Goal: Task Accomplishment & Management: Complete application form

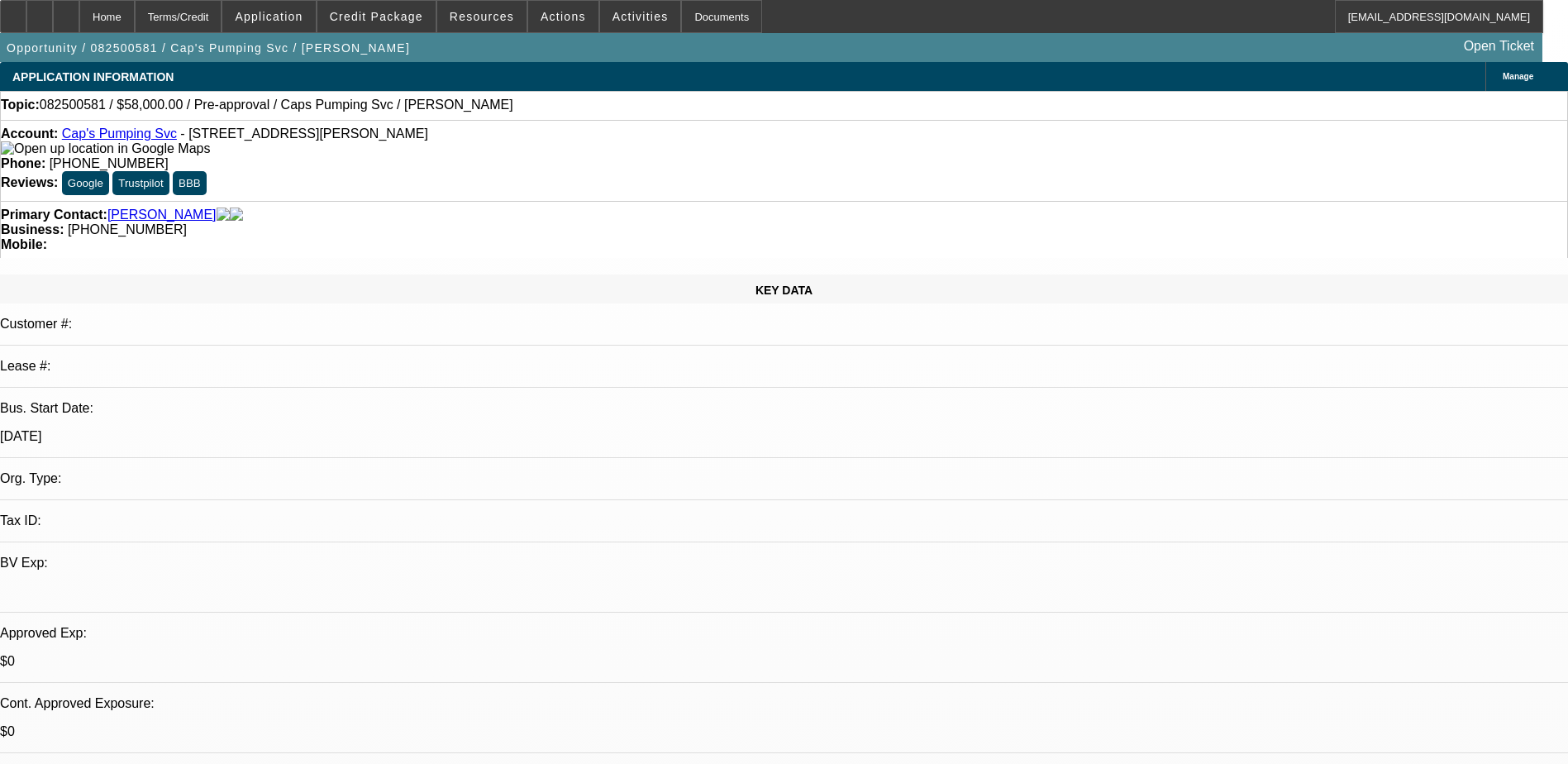
select select "0"
select select "2"
select select "0.1"
select select "4"
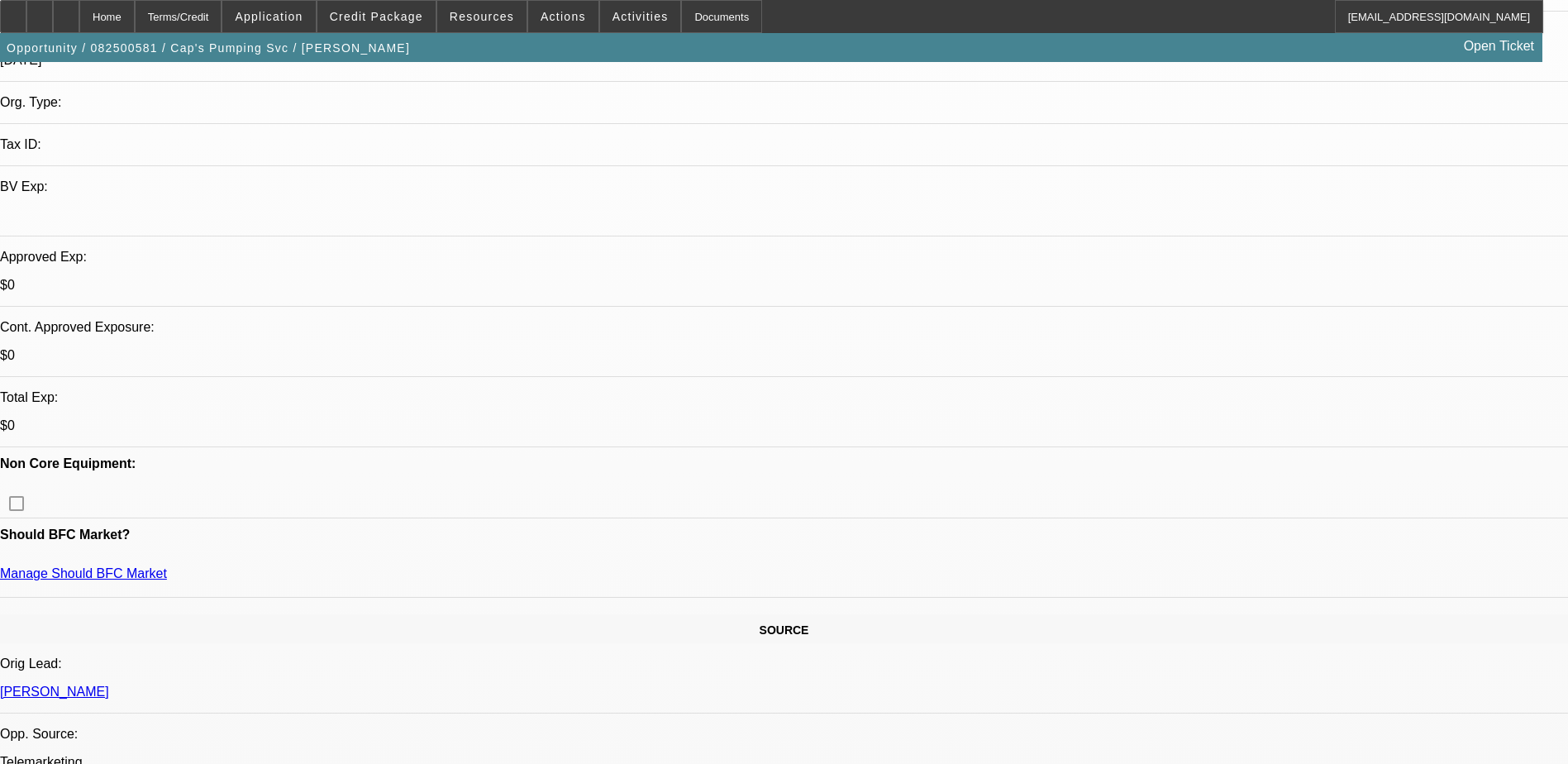
scroll to position [413, 0]
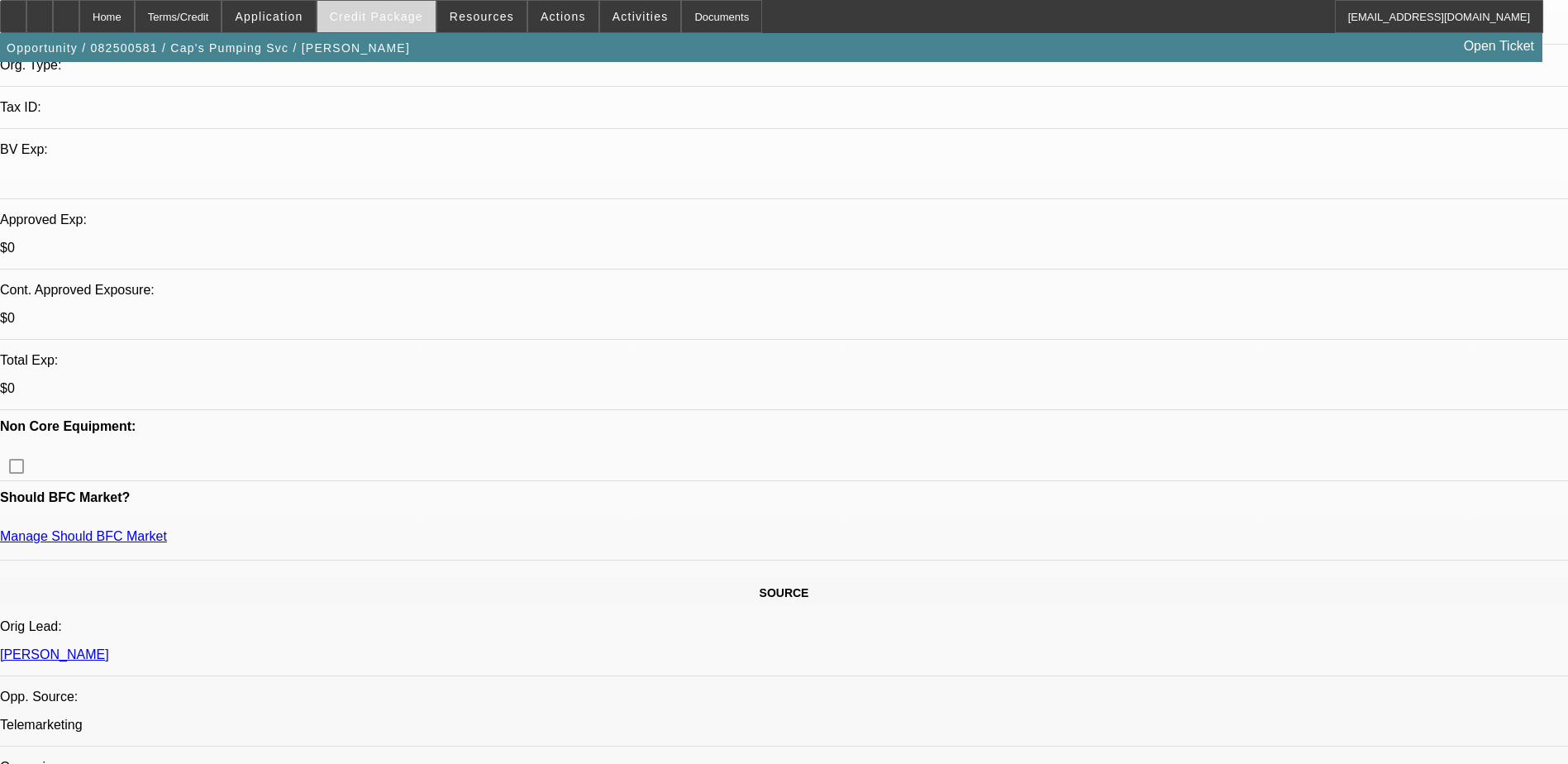
click at [360, 10] on span "Credit Package" at bounding box center [376, 16] width 94 height 13
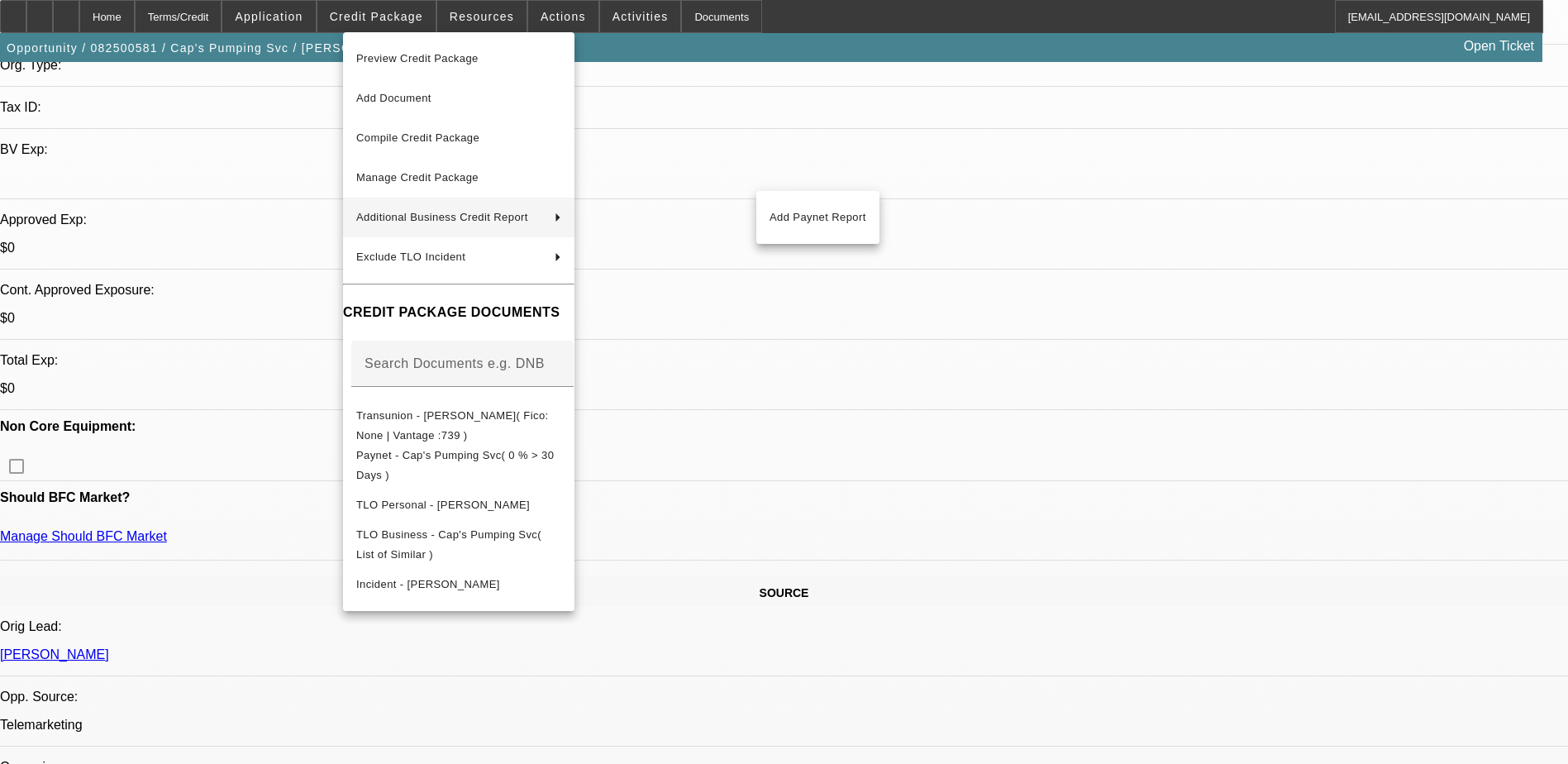
click at [440, 225] on span "Additional Business Credit Report" at bounding box center [449, 217] width 186 height 20
click at [770, 210] on span "Add Paynet Report" at bounding box center [817, 217] width 97 height 20
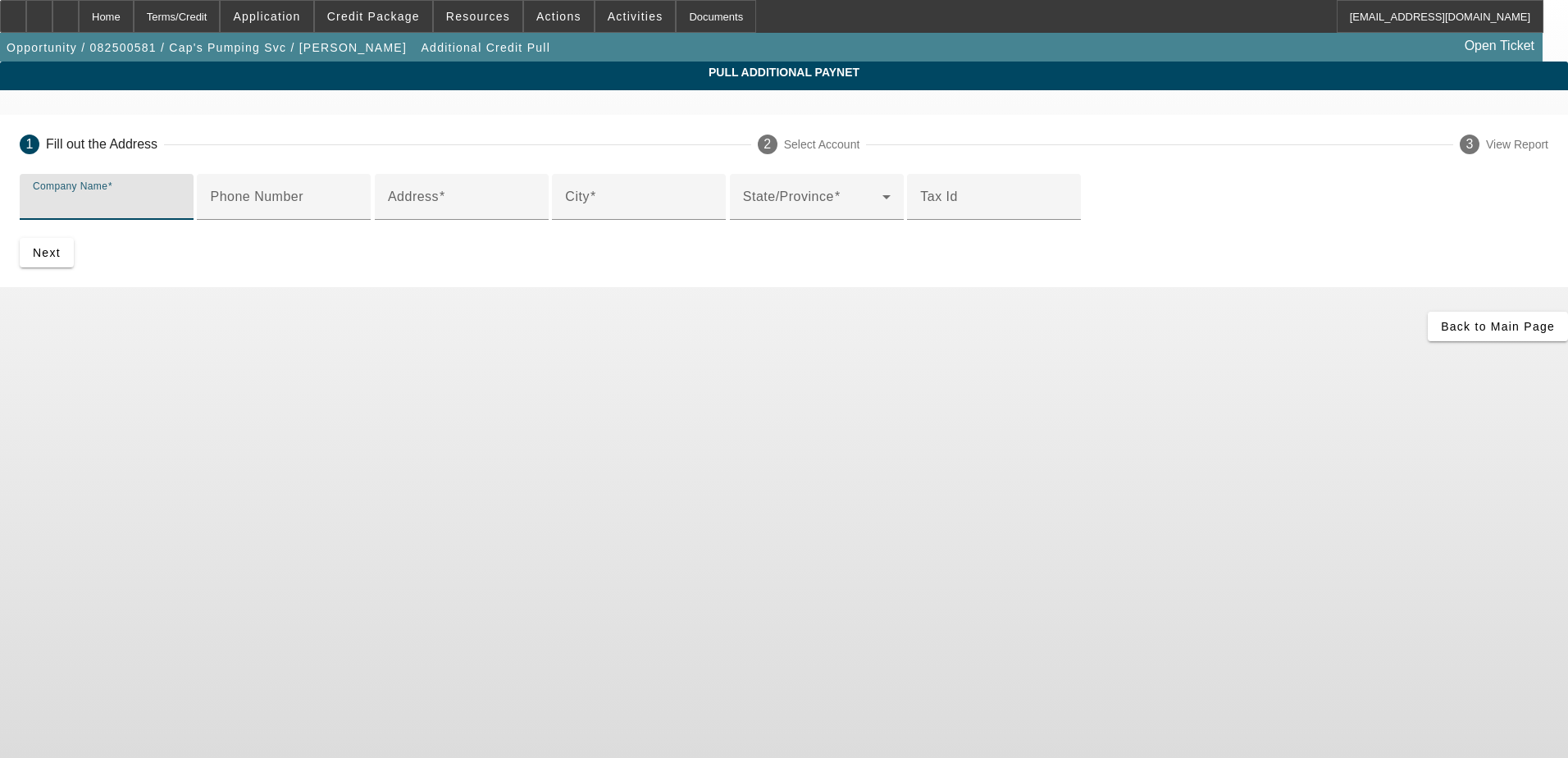
click at [181, 204] on input "Company Name" at bounding box center [107, 203] width 148 height 20
type input "[PERSON_NAME]"
click at [438, 220] on div "Address" at bounding box center [462, 196] width 148 height 46
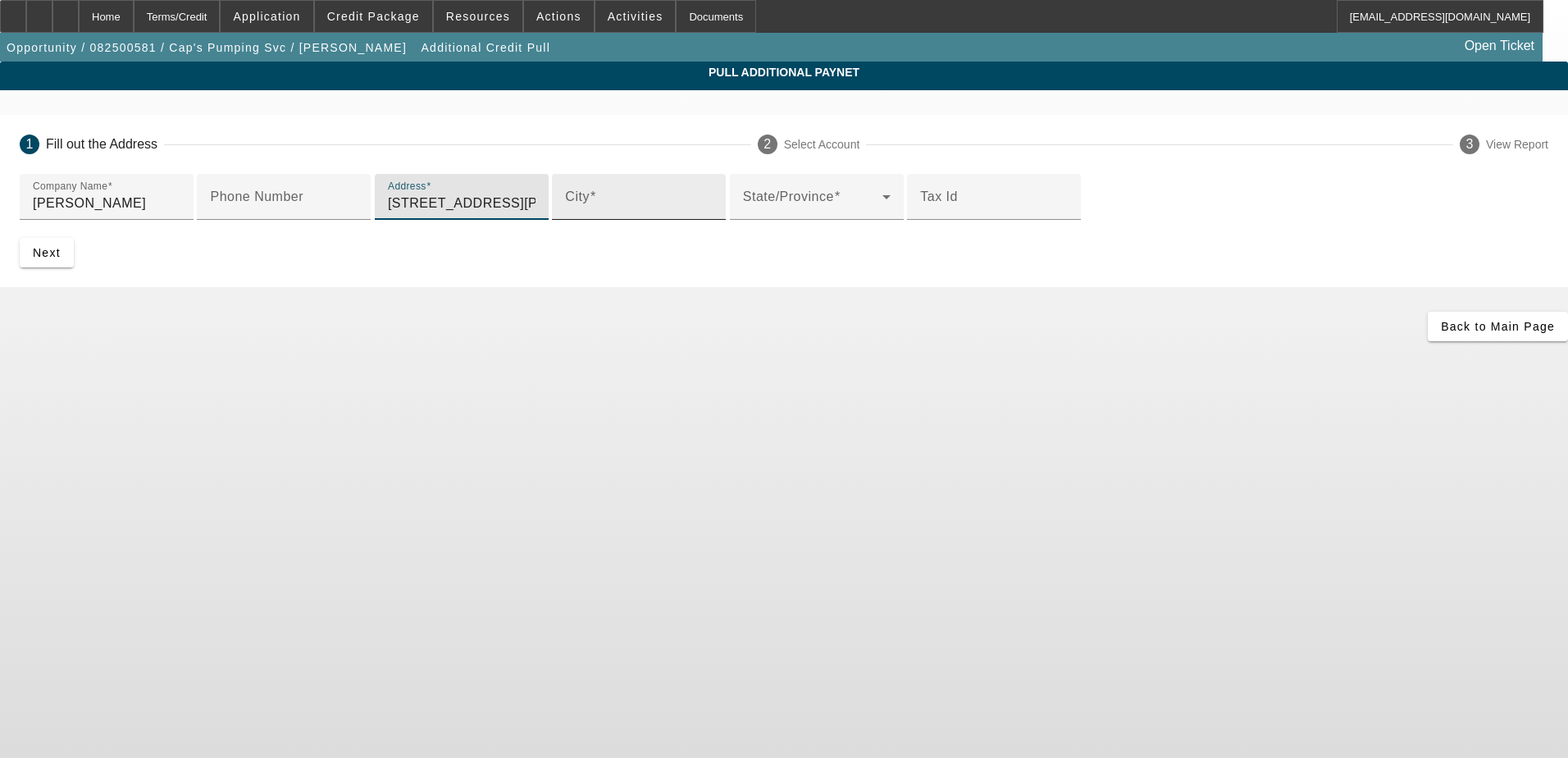
type input "[STREET_ADDRESS][PERSON_NAME]"
click at [565, 214] on input "City" at bounding box center [639, 203] width 148 height 20
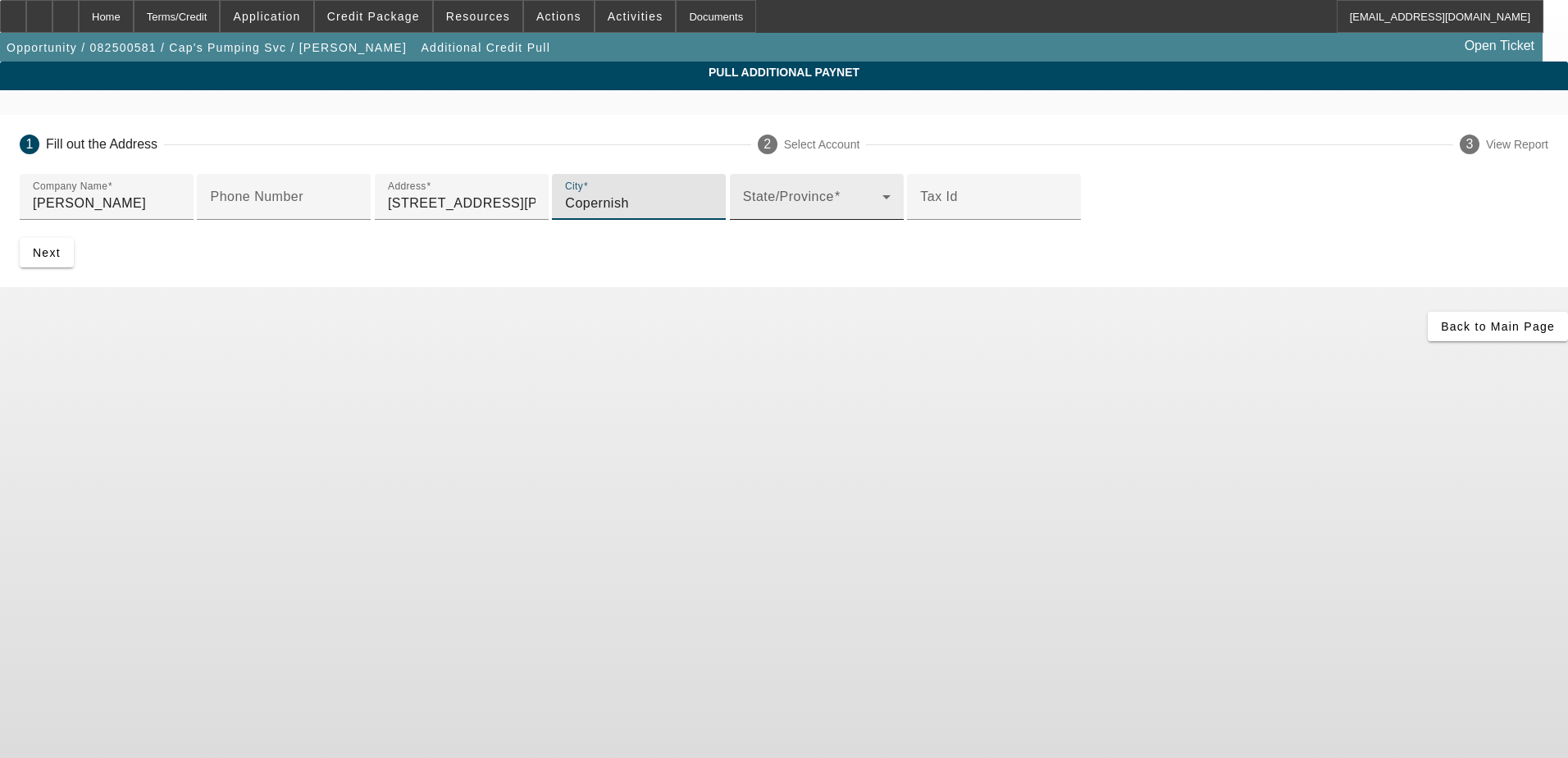
click at [743, 214] on span at bounding box center [813, 203] width 140 height 20
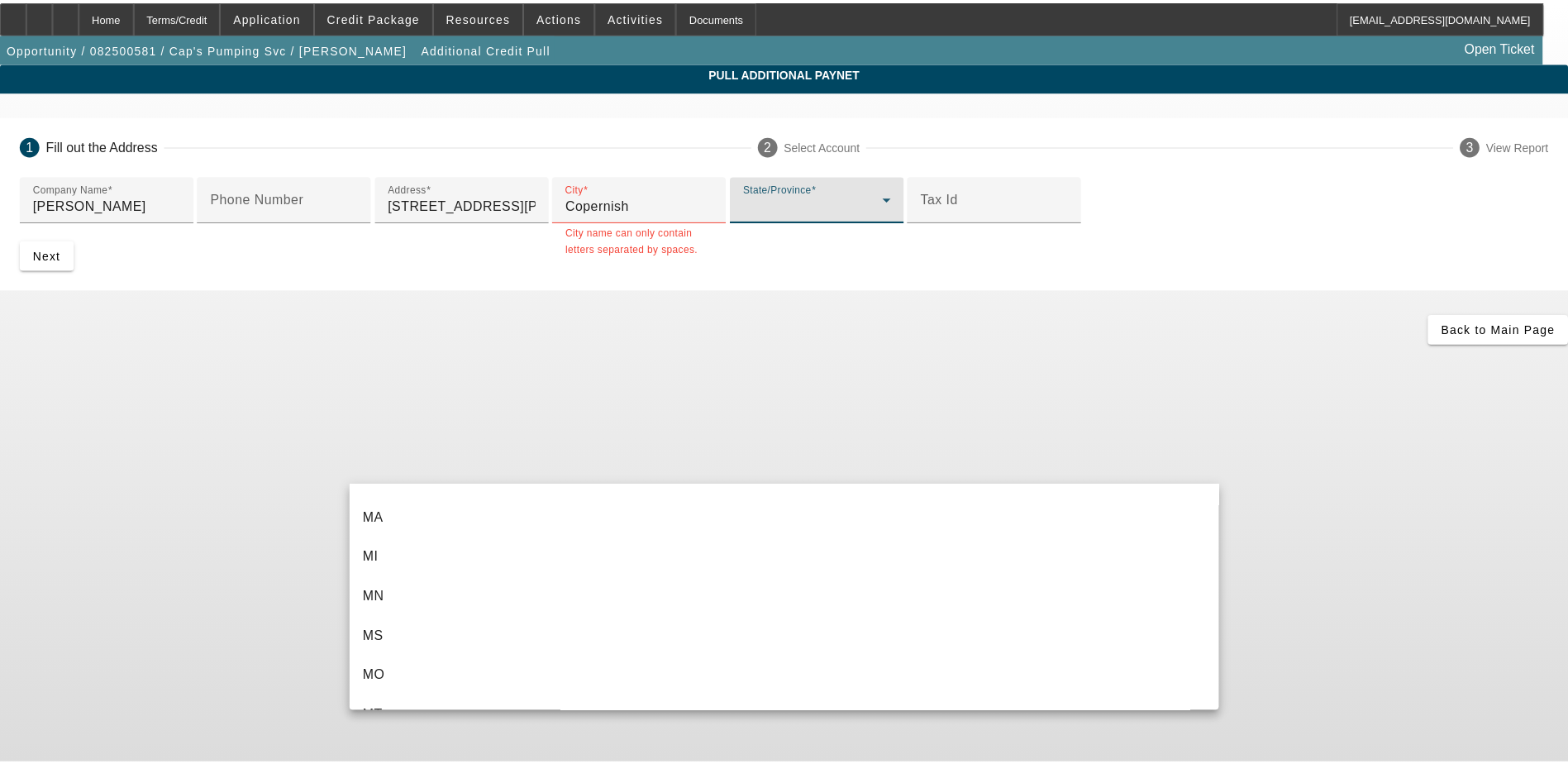
scroll to position [827, 0]
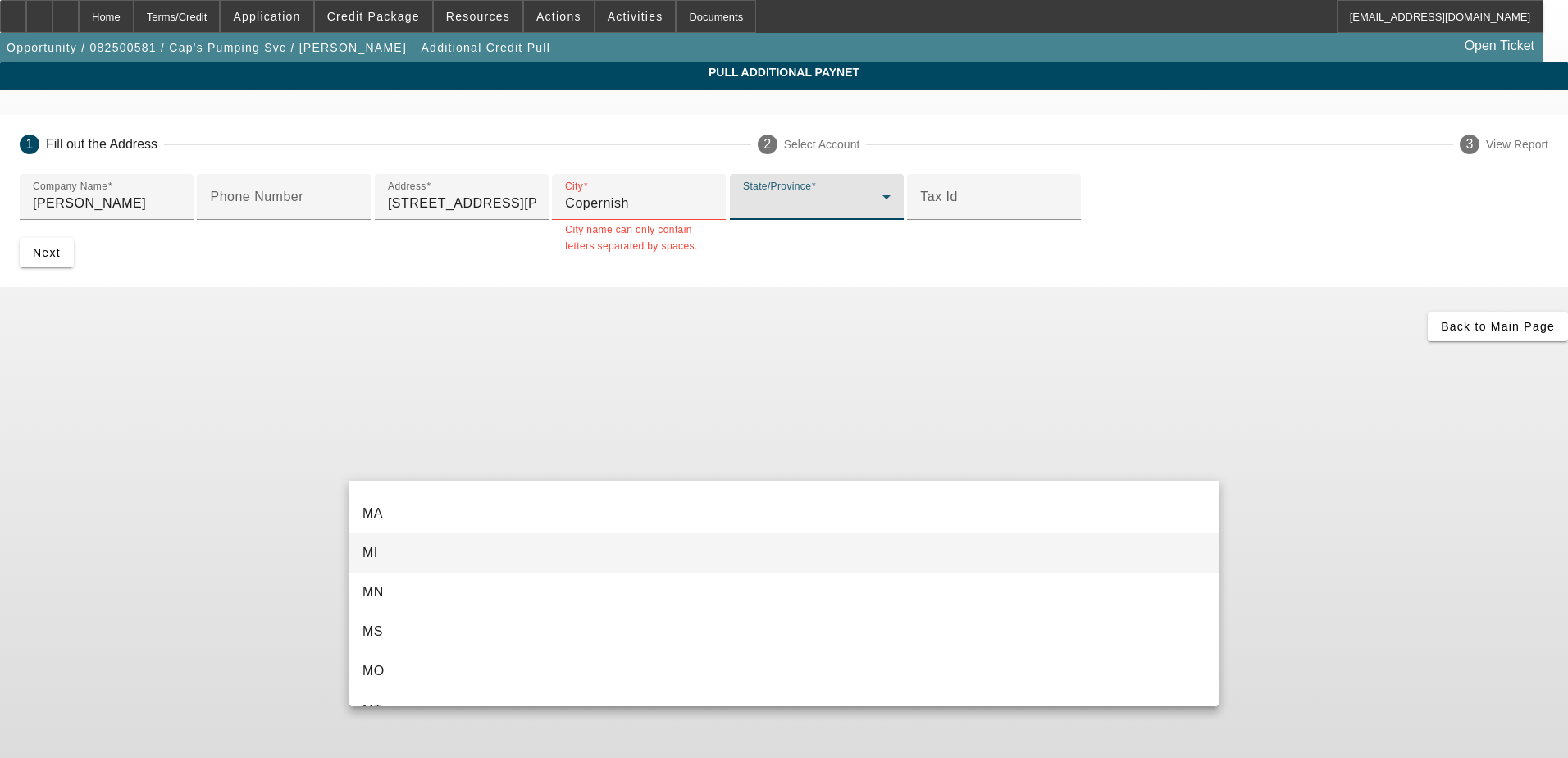
click at [449, 542] on mat-option "MI" at bounding box center [783, 552] width 869 height 39
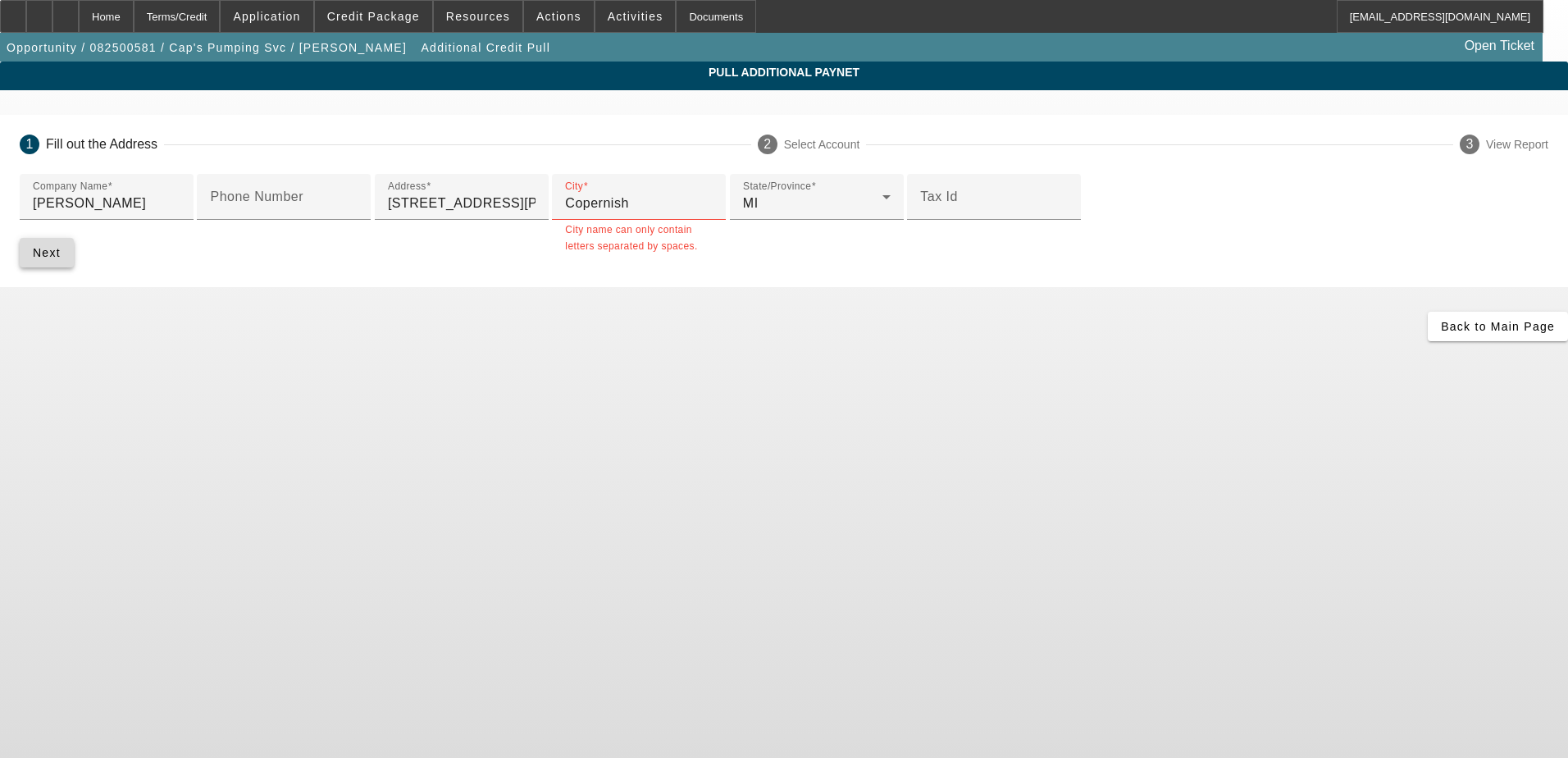
click at [61, 260] on span "Next" at bounding box center [47, 252] width 28 height 13
click at [565, 214] on input "Copernish" at bounding box center [639, 203] width 148 height 20
type input "Copernish"
click at [348, 287] on div "Company Name [PERSON_NAME] Phone Number Address [STREET_ADDRESS][PERSON_NAME] C…" at bounding box center [784, 230] width 1568 height 113
click at [74, 273] on span "submit" at bounding box center [47, 252] width 54 height 39
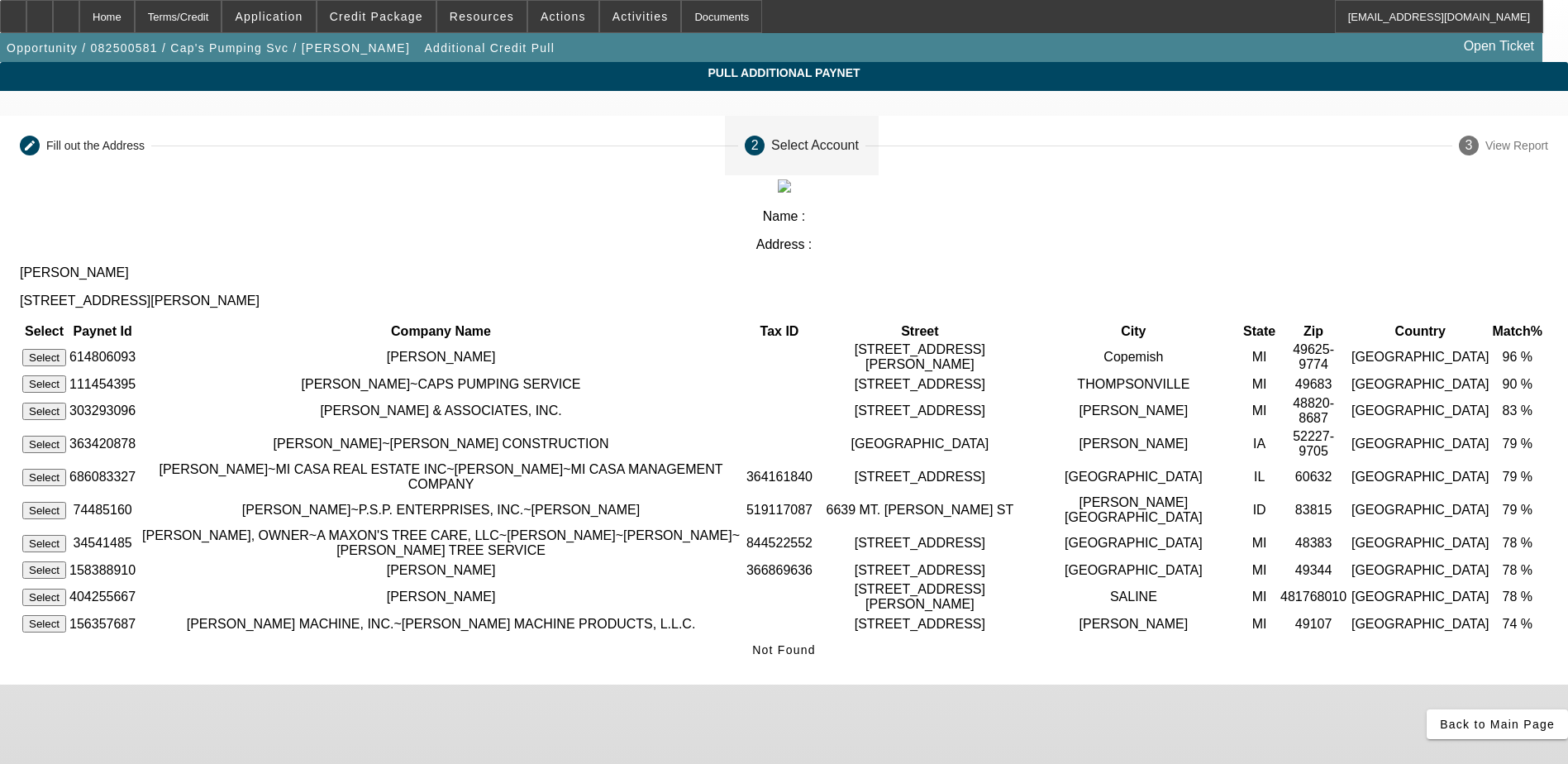
click at [66, 349] on button "Select" at bounding box center [45, 358] width 44 height 18
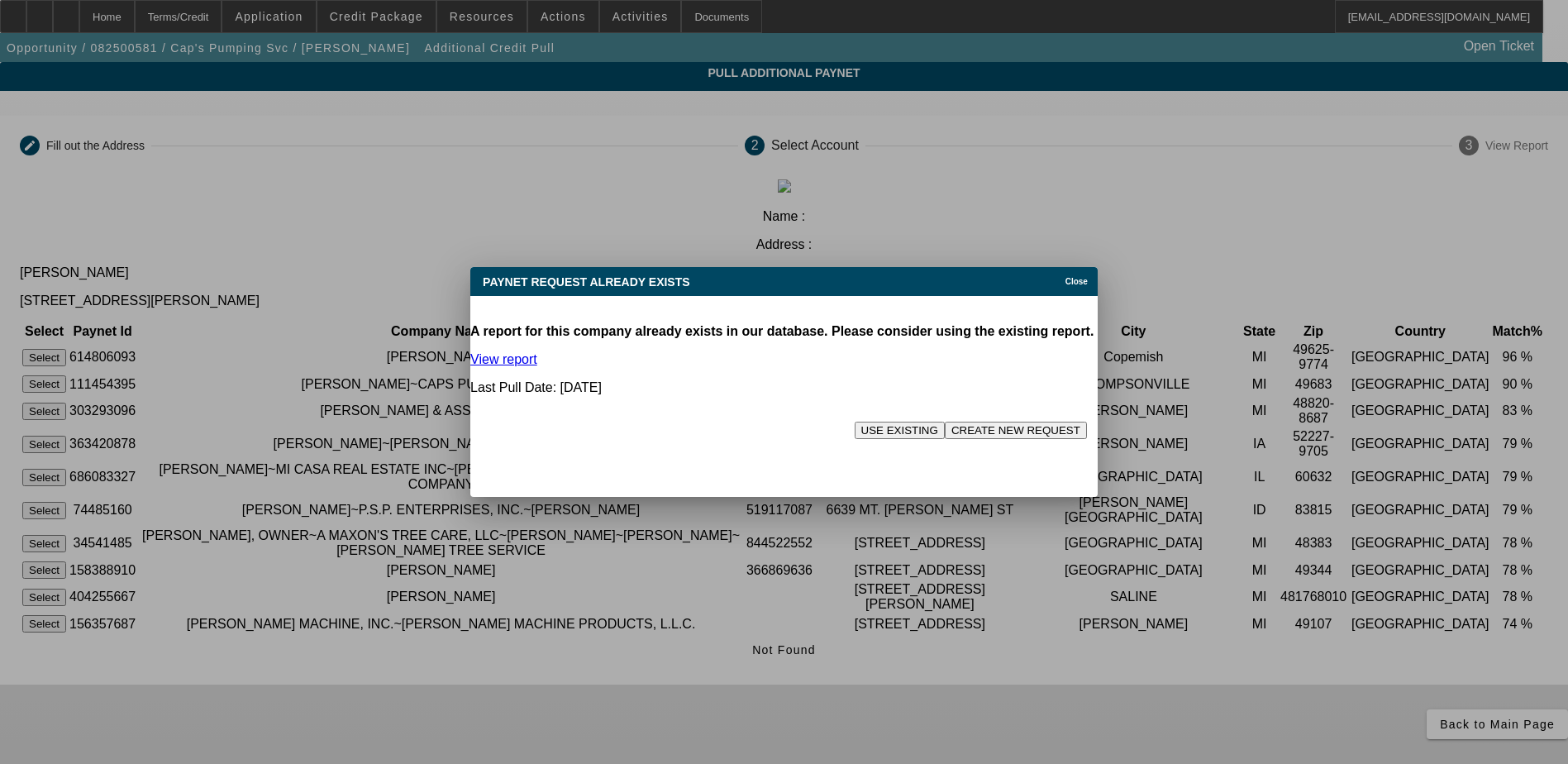
click at [855, 422] on button "USE EXISTING" at bounding box center [900, 431] width 90 height 18
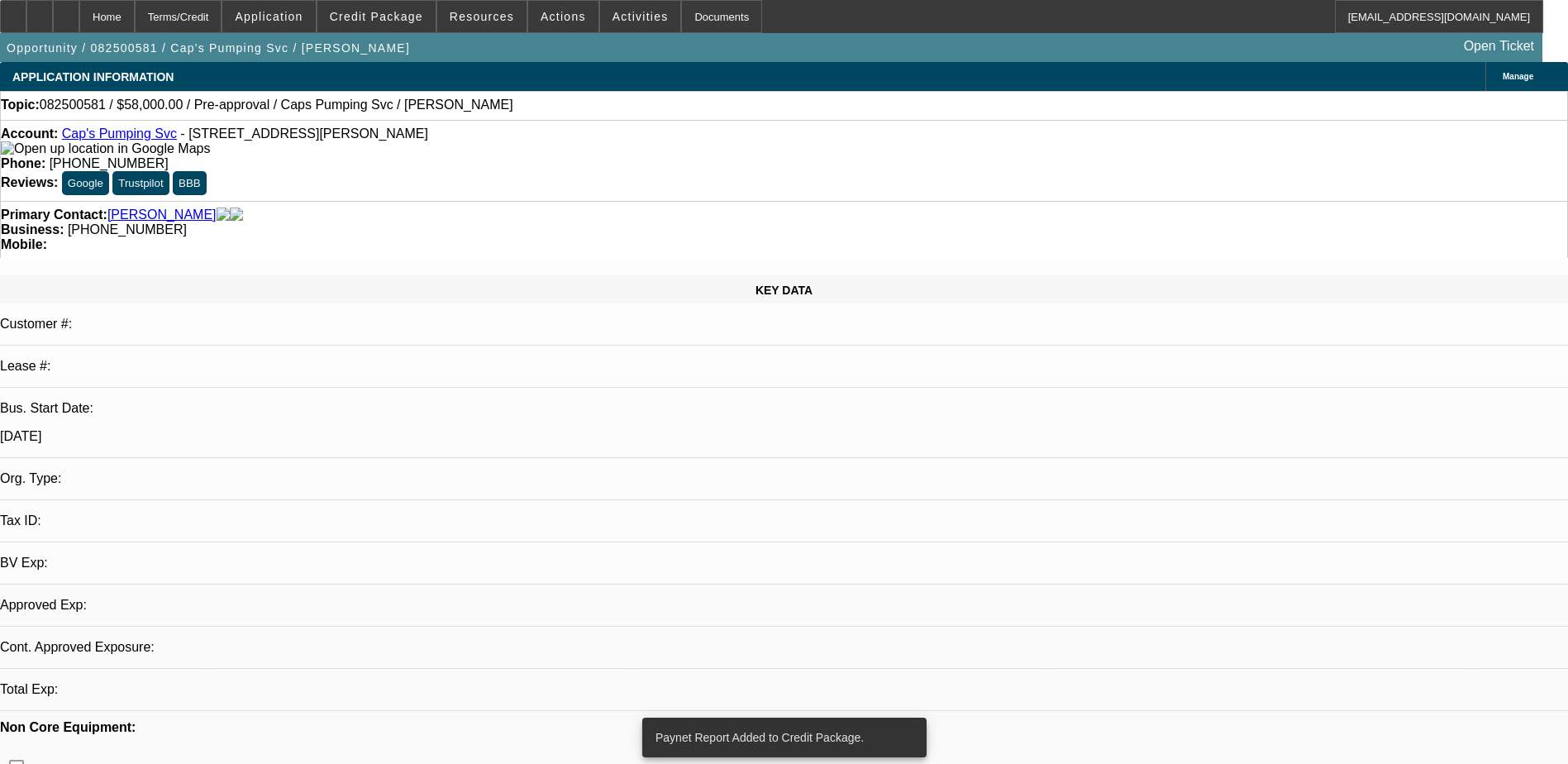
select select "0"
select select "2"
select select "0.1"
select select "4"
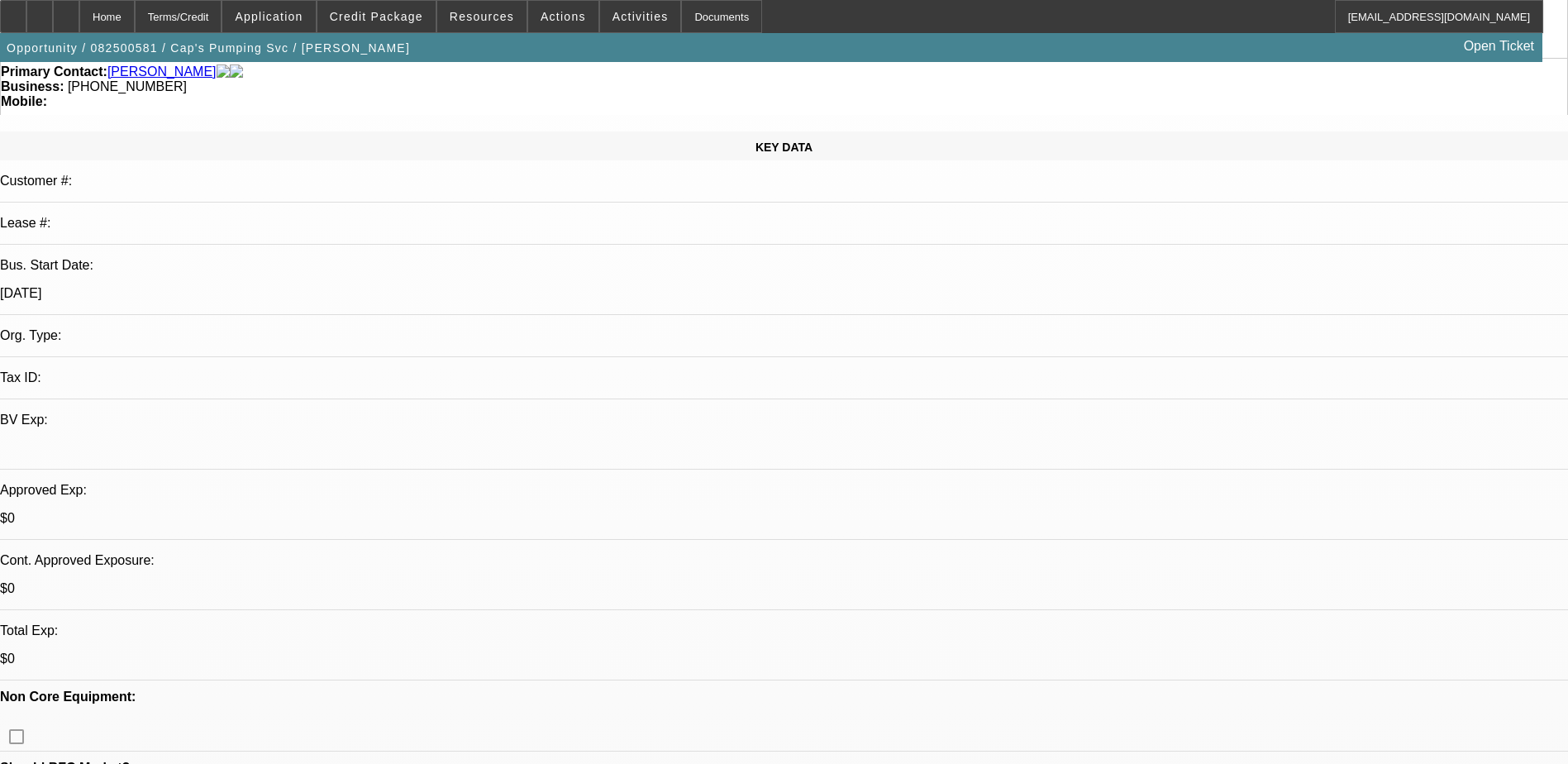
scroll to position [82, 0]
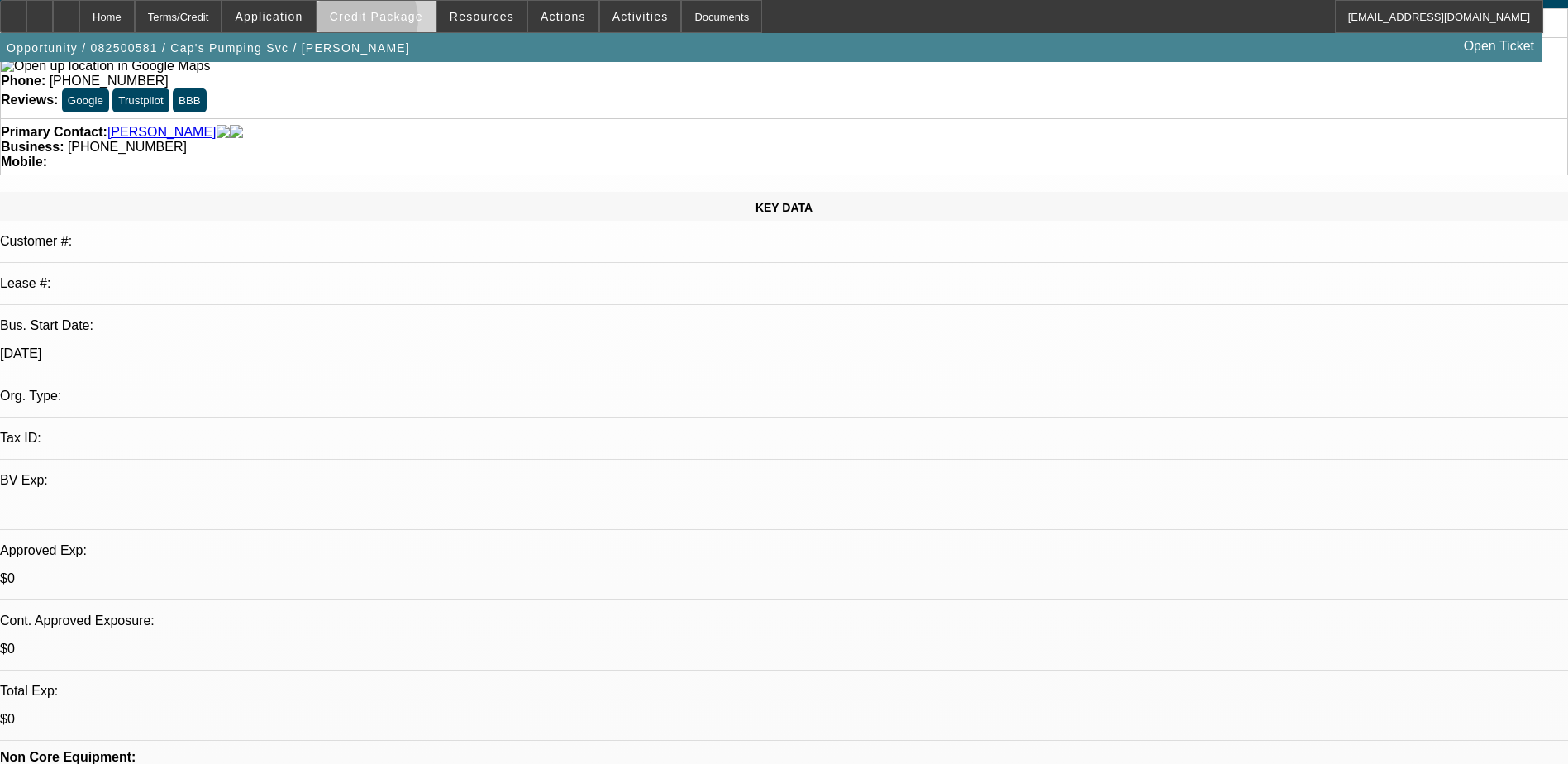
click at [391, 23] on span at bounding box center [376, 16] width 118 height 39
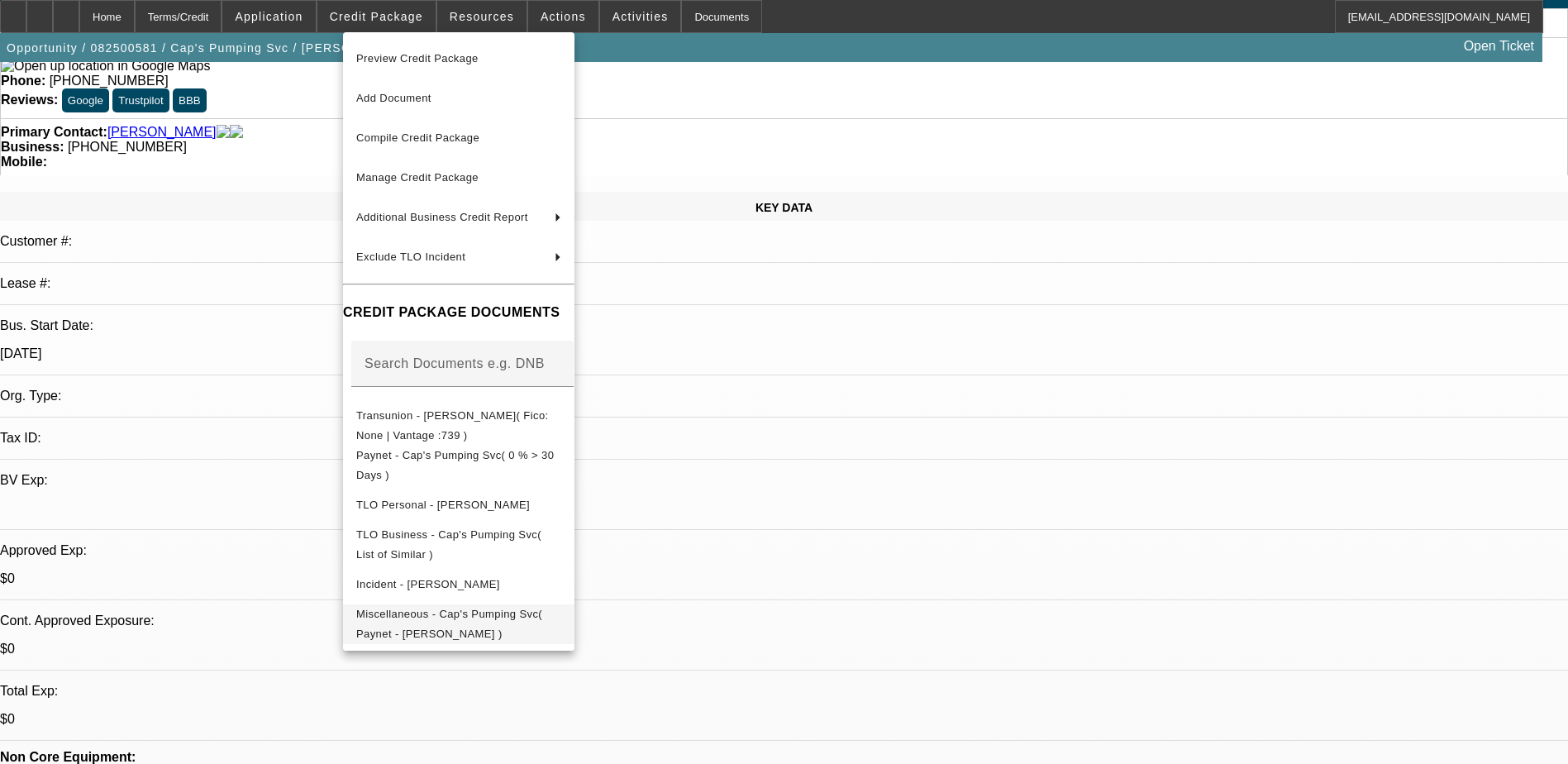
click at [430, 618] on span "Miscellaneous - Cap's Pumping Svc( Paynet - [PERSON_NAME] )" at bounding box center [449, 623] width 186 height 32
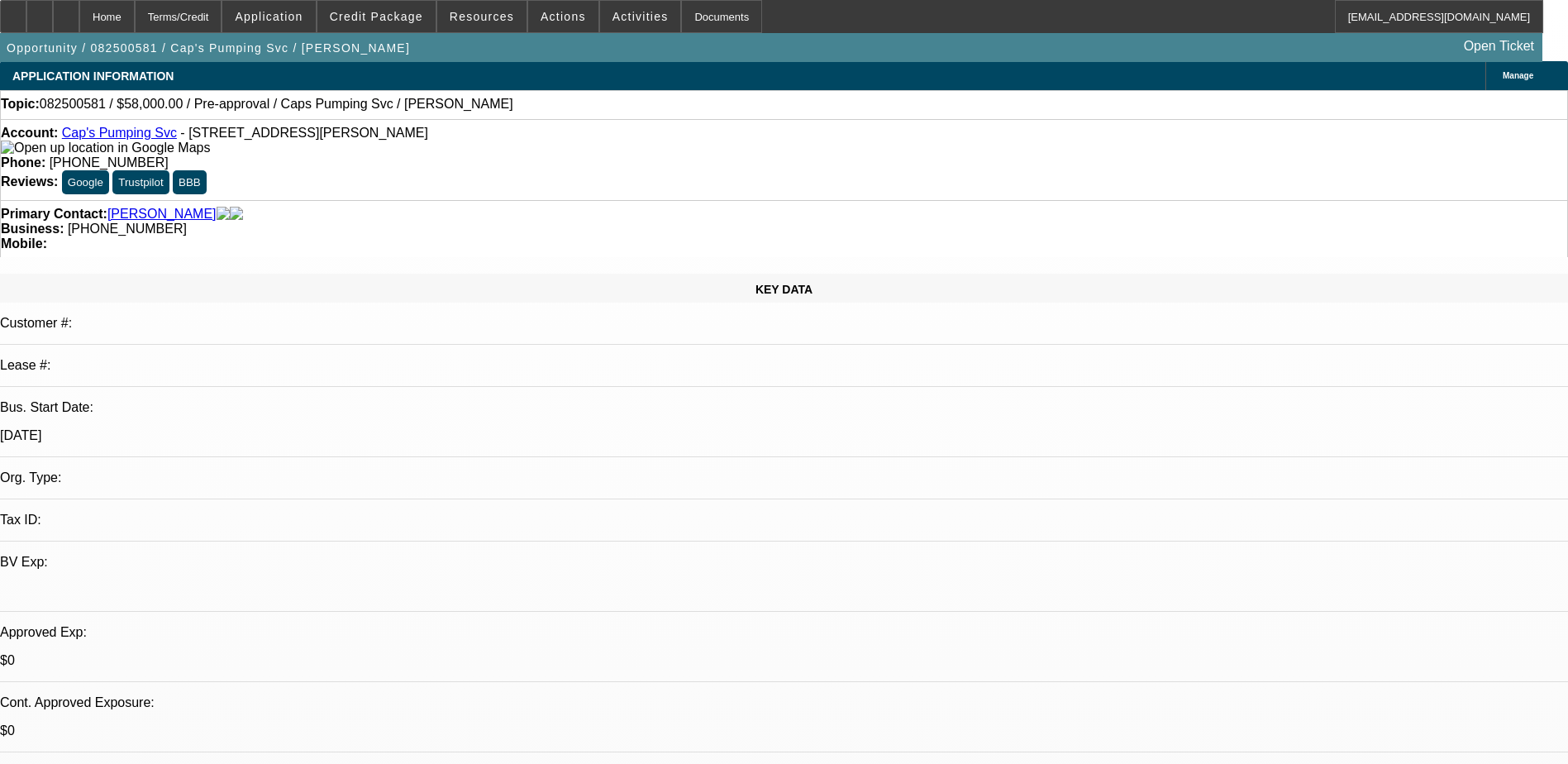
scroll to position [0, 0]
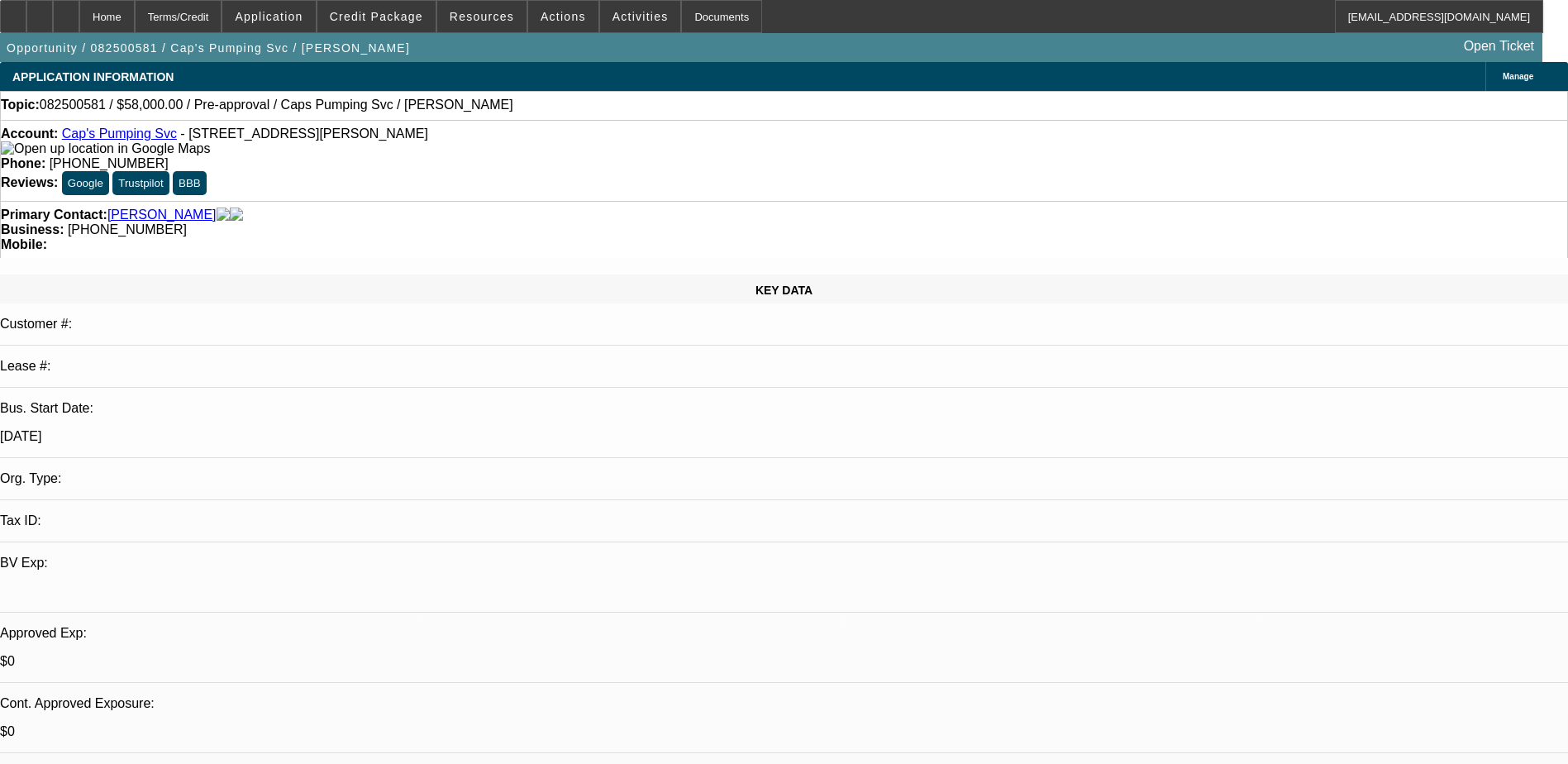
click at [116, 139] on link "Cap's Pumping Svc" at bounding box center [119, 134] width 115 height 14
